Goal: Information Seeking & Learning: Learn about a topic

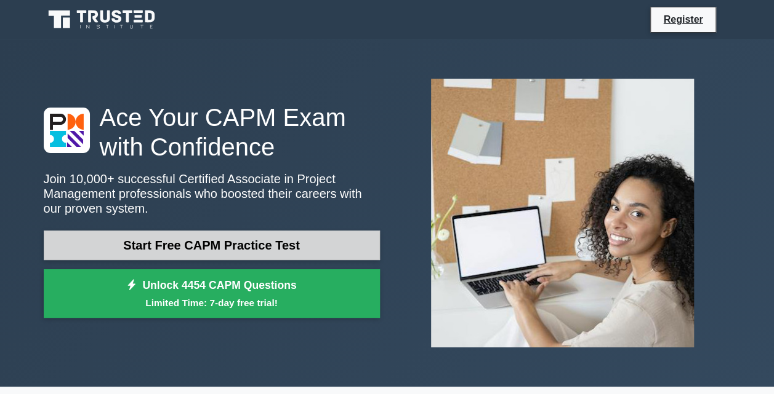
click at [218, 245] on link "Start Free CAPM Practice Test" at bounding box center [212, 246] width 336 height 30
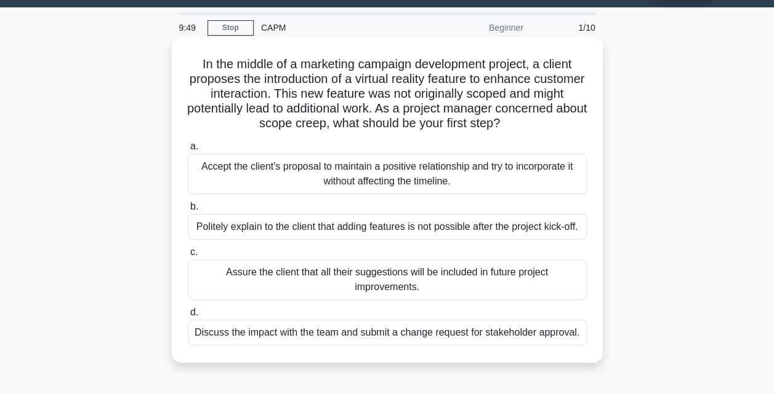
scroll to position [31, 0]
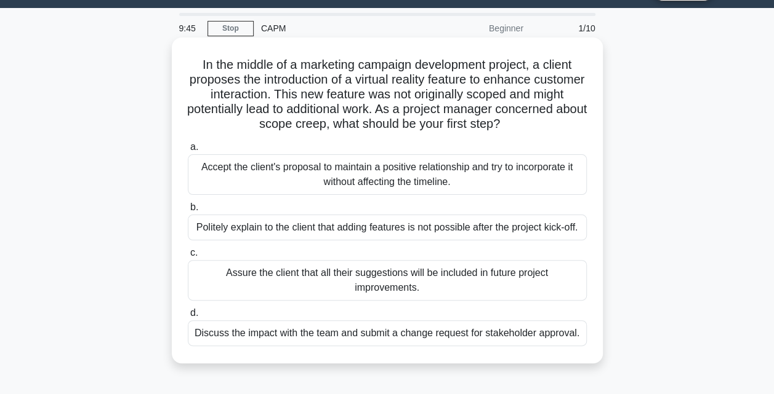
click at [262, 158] on div "Accept the client's proposal to maintain a positive relationship and try to inc…" at bounding box center [387, 174] width 399 height 41
click at [188, 151] on input "a. Accept the client's proposal to maintain a positive relationship and try to …" at bounding box center [188, 147] width 0 height 8
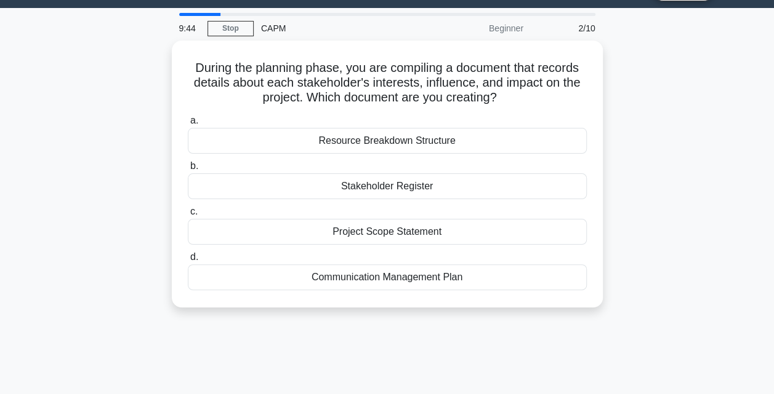
scroll to position [0, 0]
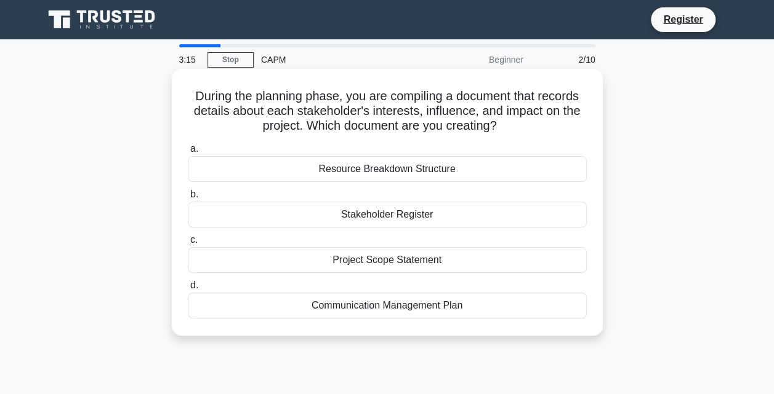
click at [357, 167] on div "Resource Breakdown Structure" at bounding box center [387, 169] width 399 height 26
click at [188, 153] on input "a. Resource Breakdown Structure" at bounding box center [188, 149] width 0 height 8
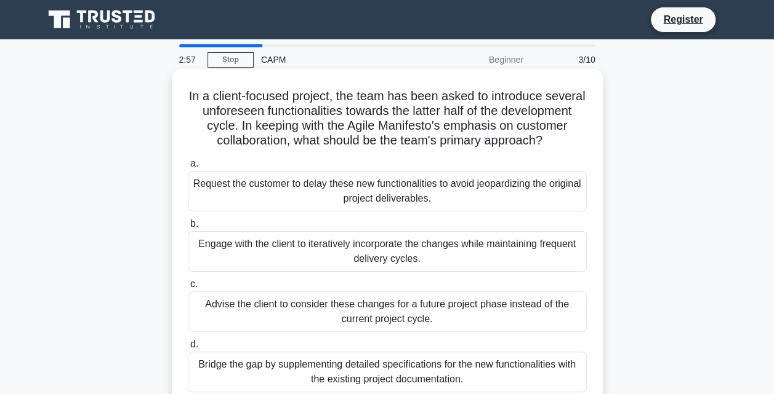
click at [334, 204] on div "Request the customer to delay these new functionalities to avoid jeopardizing t…" at bounding box center [387, 191] width 399 height 41
click at [188, 168] on input "a. Request the customer to delay these new functionalities to avoid jeopardizin…" at bounding box center [188, 164] width 0 height 8
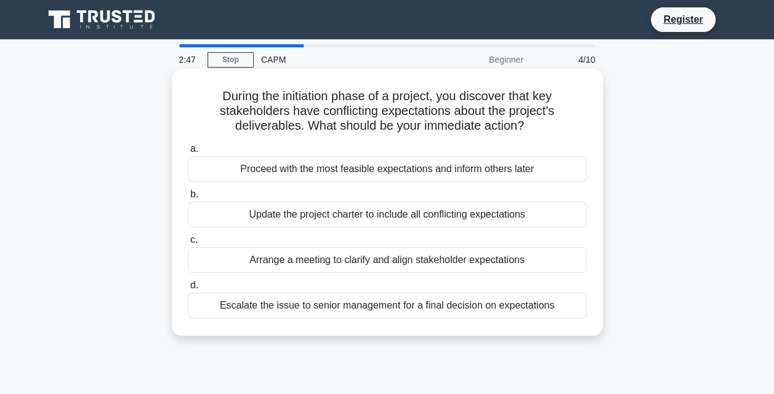
click at [342, 174] on div "Proceed with the most feasible expectations and inform others later" at bounding box center [387, 169] width 399 height 26
click at [188, 153] on input "a. Proceed with the most feasible expectations and inform others later" at bounding box center [188, 149] width 0 height 8
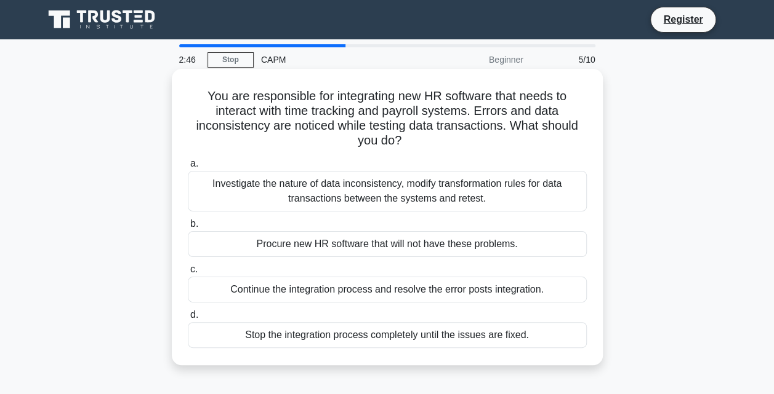
click at [319, 193] on div "Investigate the nature of data inconsistency, modify transformation rules for d…" at bounding box center [387, 191] width 399 height 41
click at [188, 168] on input "a. Investigate the nature of data inconsistency, modify transformation rules fo…" at bounding box center [188, 164] width 0 height 8
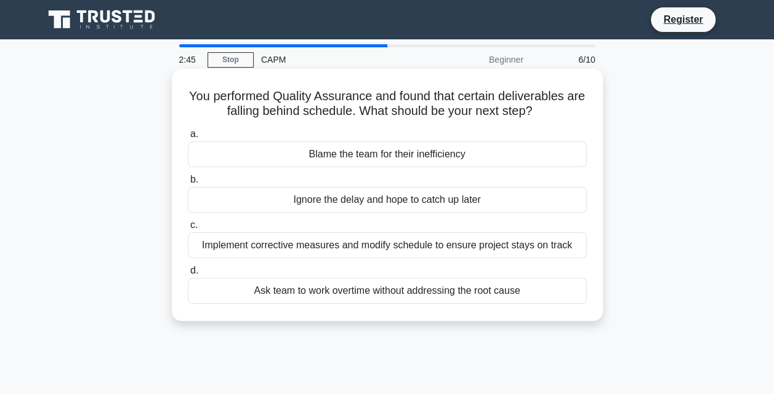
click at [329, 156] on div "Blame the team for their inefficiency" at bounding box center [387, 155] width 399 height 26
click at [188, 138] on input "a. Blame the team for their inefficiency" at bounding box center [188, 134] width 0 height 8
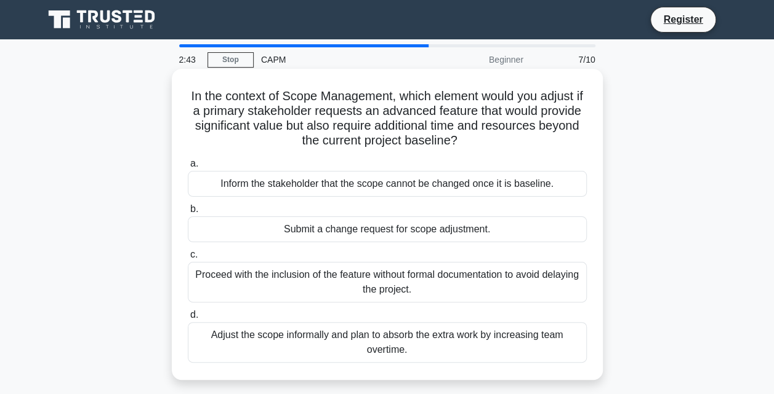
click at [306, 178] on div "Inform the stakeholder that the scope cannot be changed once it is baseline." at bounding box center [387, 184] width 399 height 26
click at [188, 168] on input "a. Inform the stakeholder that the scope cannot be changed once it is baseline." at bounding box center [188, 164] width 0 height 8
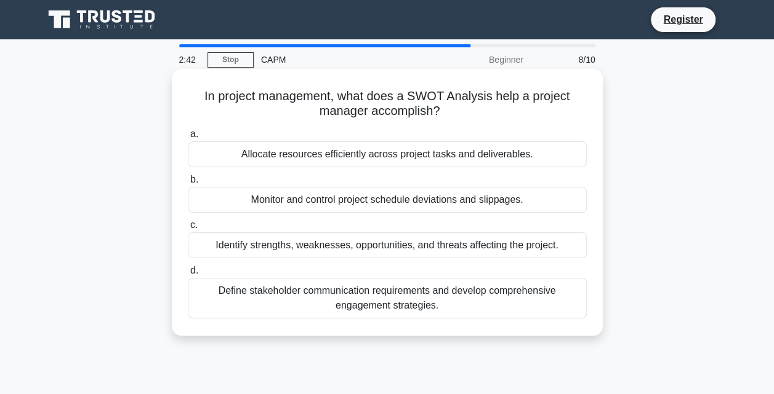
click at [306, 155] on div "Allocate resources efficiently across project tasks and deliverables." at bounding box center [387, 155] width 399 height 26
click at [188, 138] on input "a. Allocate resources efficiently across project tasks and deliverables." at bounding box center [188, 134] width 0 height 8
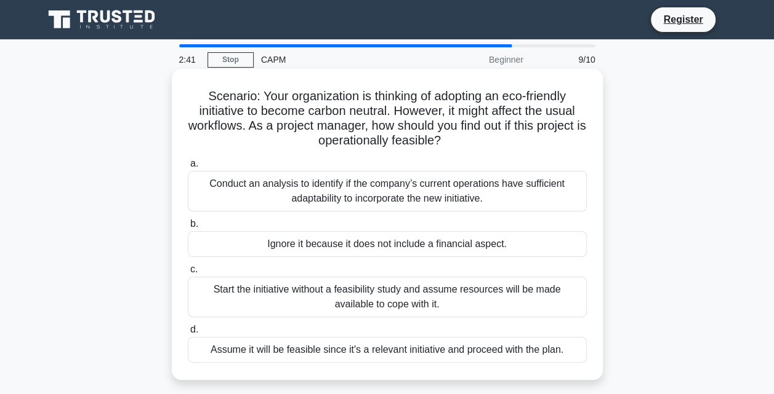
click at [282, 182] on div "Conduct an analysis to identify if the company’s current operations have suffic…" at bounding box center [387, 191] width 399 height 41
click at [188, 168] on input "a. Conduct an analysis to identify if the company’s current operations have suf…" at bounding box center [188, 164] width 0 height 8
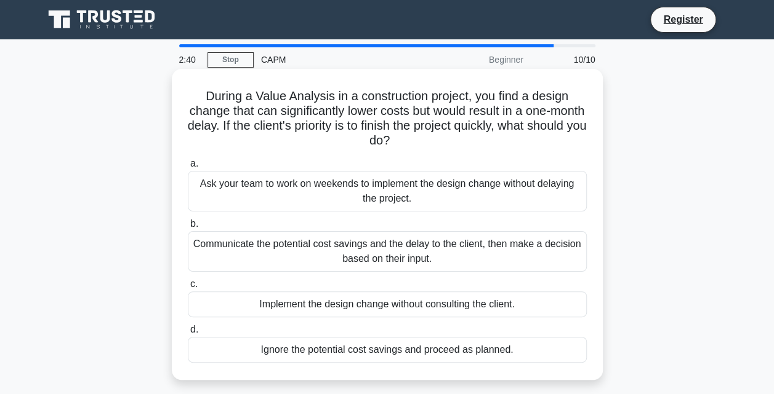
click at [281, 182] on div "Ask your team to work on weekends to implement the design change without delayi…" at bounding box center [387, 191] width 399 height 41
click at [188, 168] on input "a. Ask your team to work on weekends to implement the design change without del…" at bounding box center [188, 164] width 0 height 8
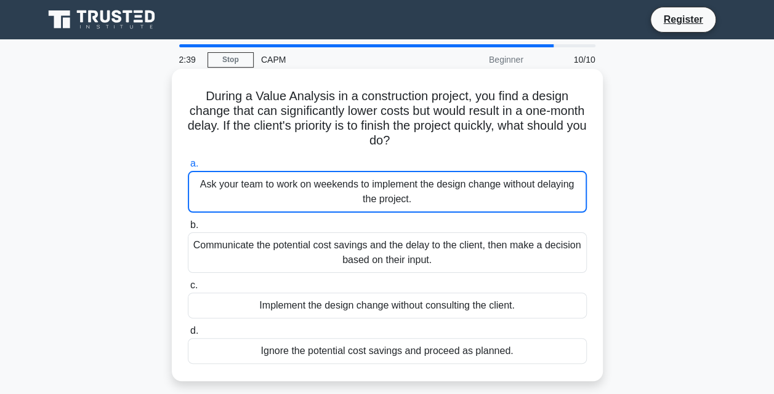
click at [281, 182] on div "Ask your team to work on weekends to implement the design change without delayi…" at bounding box center [387, 192] width 399 height 42
click at [188, 168] on input "a. Ask your team to work on weekends to implement the design change without del…" at bounding box center [188, 164] width 0 height 8
